Goal: Task Accomplishment & Management: Use online tool/utility

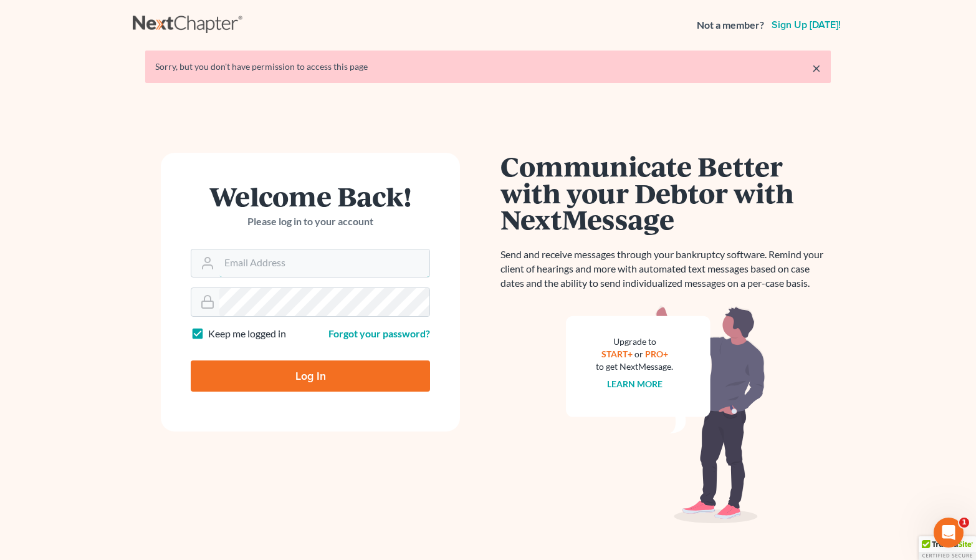
type input "[PERSON_NAME][EMAIL_ADDRESS][DOMAIN_NAME]"
click at [310, 375] on input "Log In" at bounding box center [310, 375] width 239 height 31
type input "Thinking..."
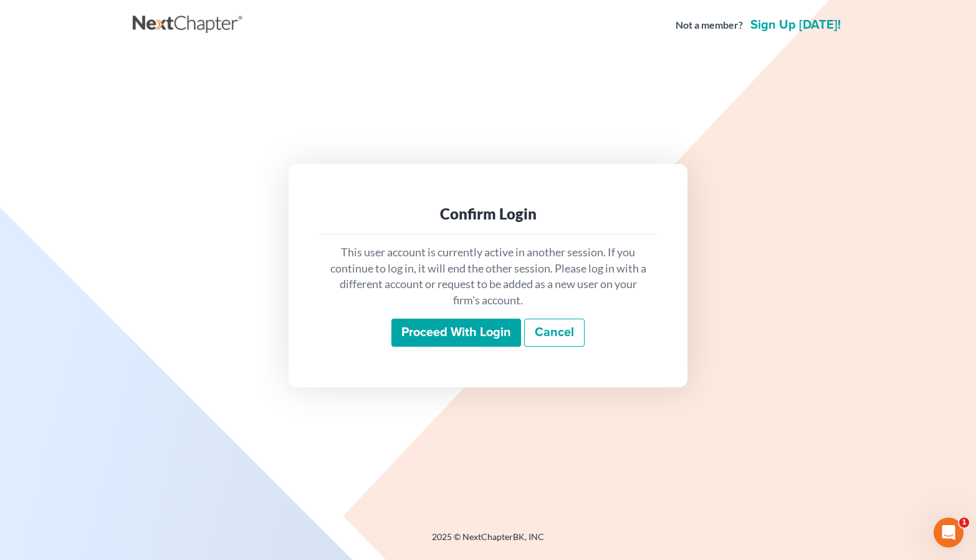
click at [452, 328] on input "Proceed with login" at bounding box center [456, 332] width 130 height 29
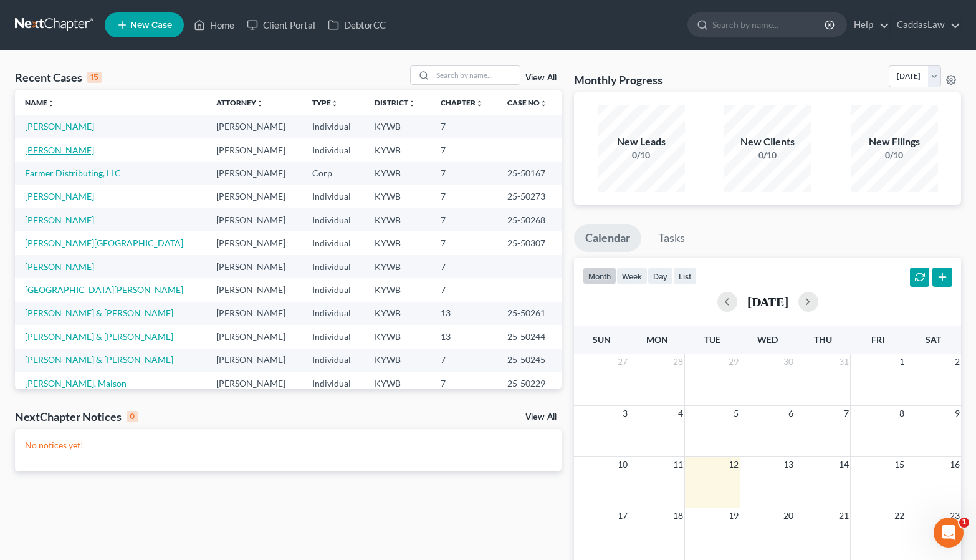
click at [58, 151] on link "Barnett, Paul" at bounding box center [59, 150] width 69 height 11
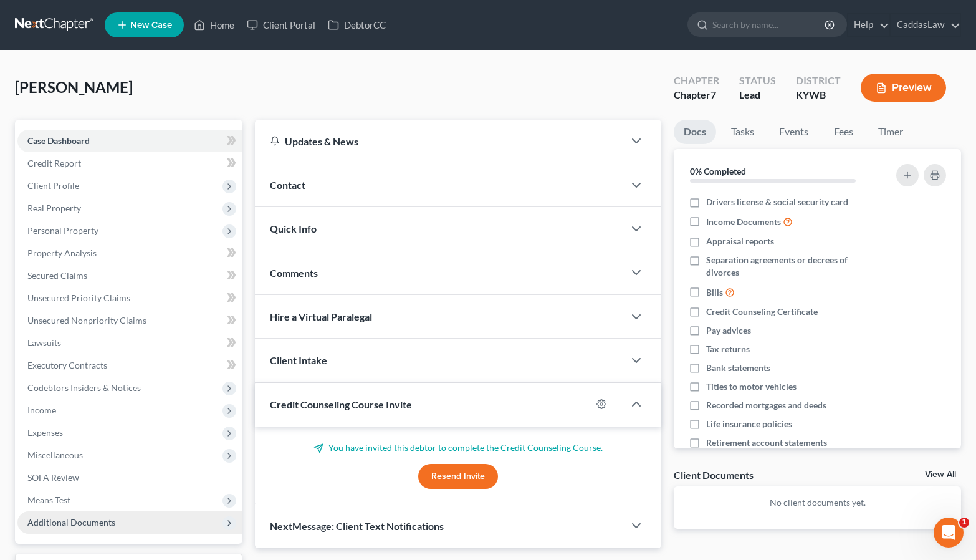
click at [65, 518] on span "Additional Documents" at bounding box center [71, 522] width 88 height 11
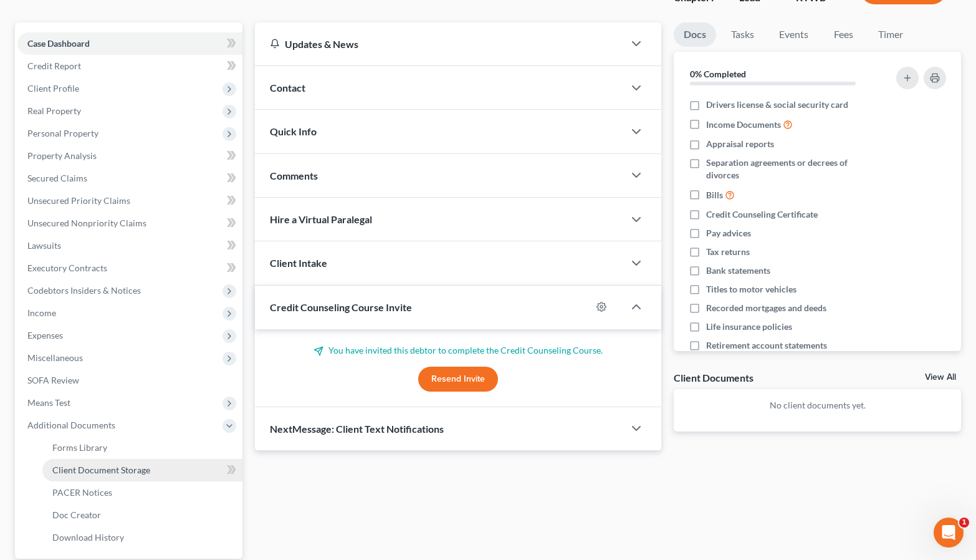
click at [135, 462] on link "Client Document Storage" at bounding box center [142, 470] width 200 height 22
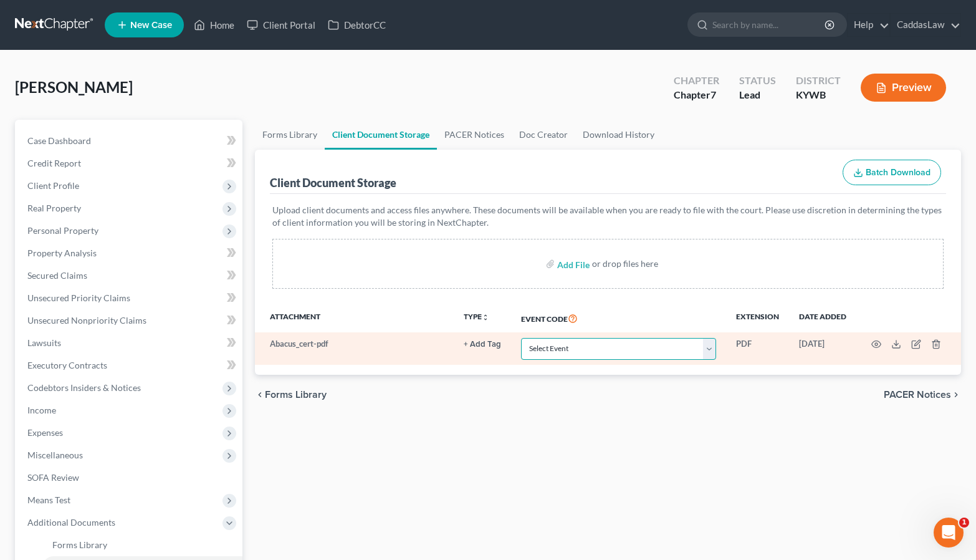
select select "7"
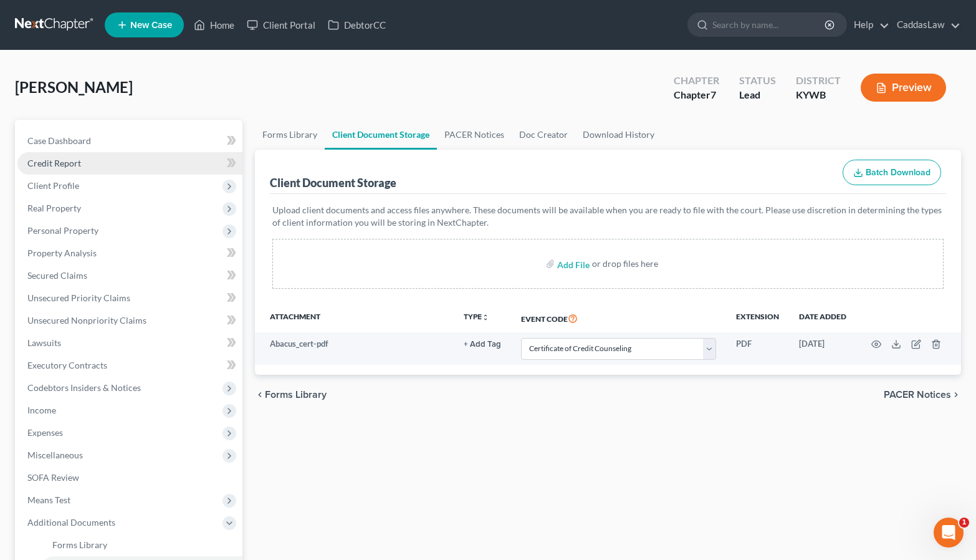
click at [65, 166] on span "Credit Report" at bounding box center [54, 163] width 54 height 11
